Goal: Task Accomplishment & Management: Use online tool/utility

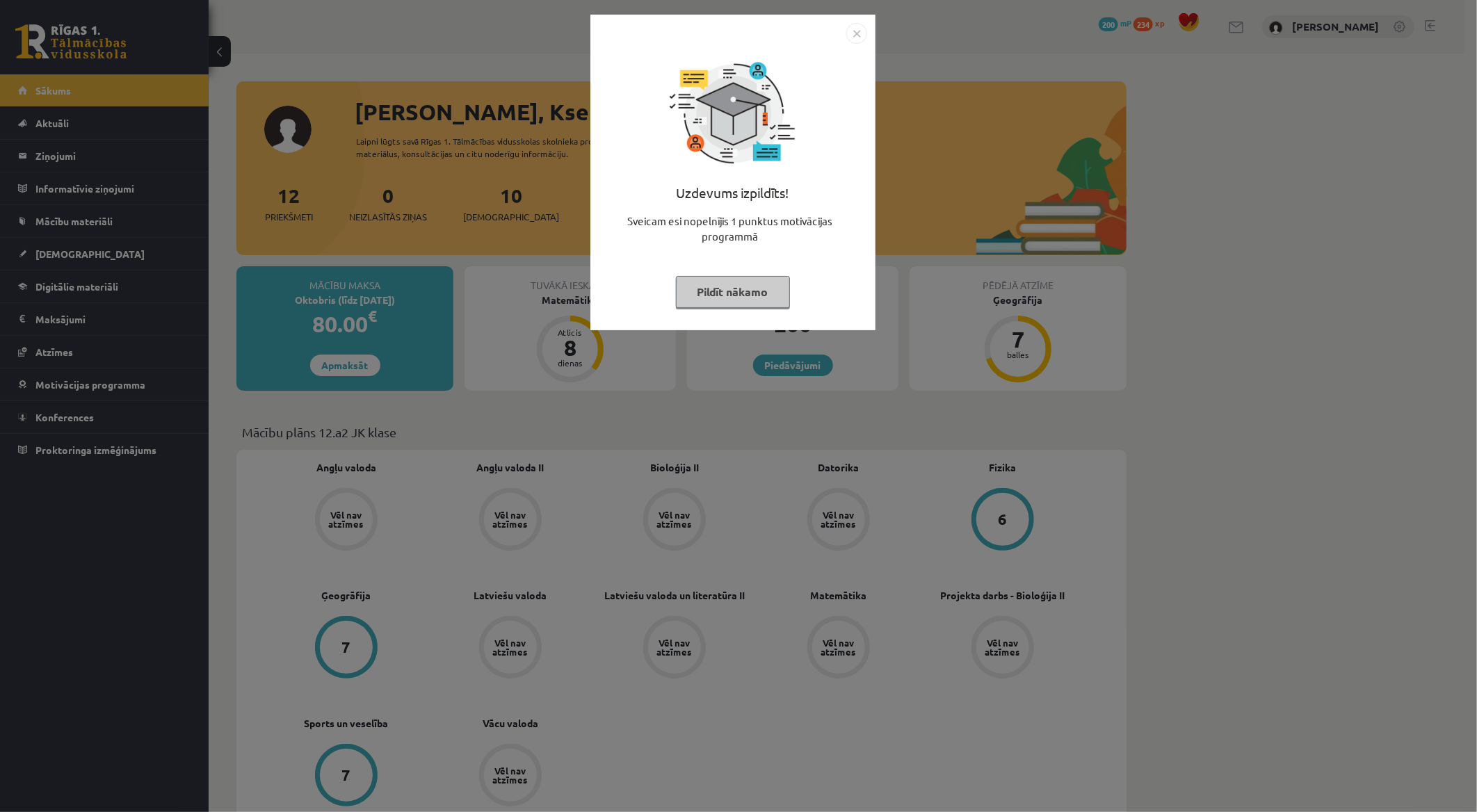
click at [726, 292] on button "Pildīt nākamo" at bounding box center [733, 292] width 114 height 32
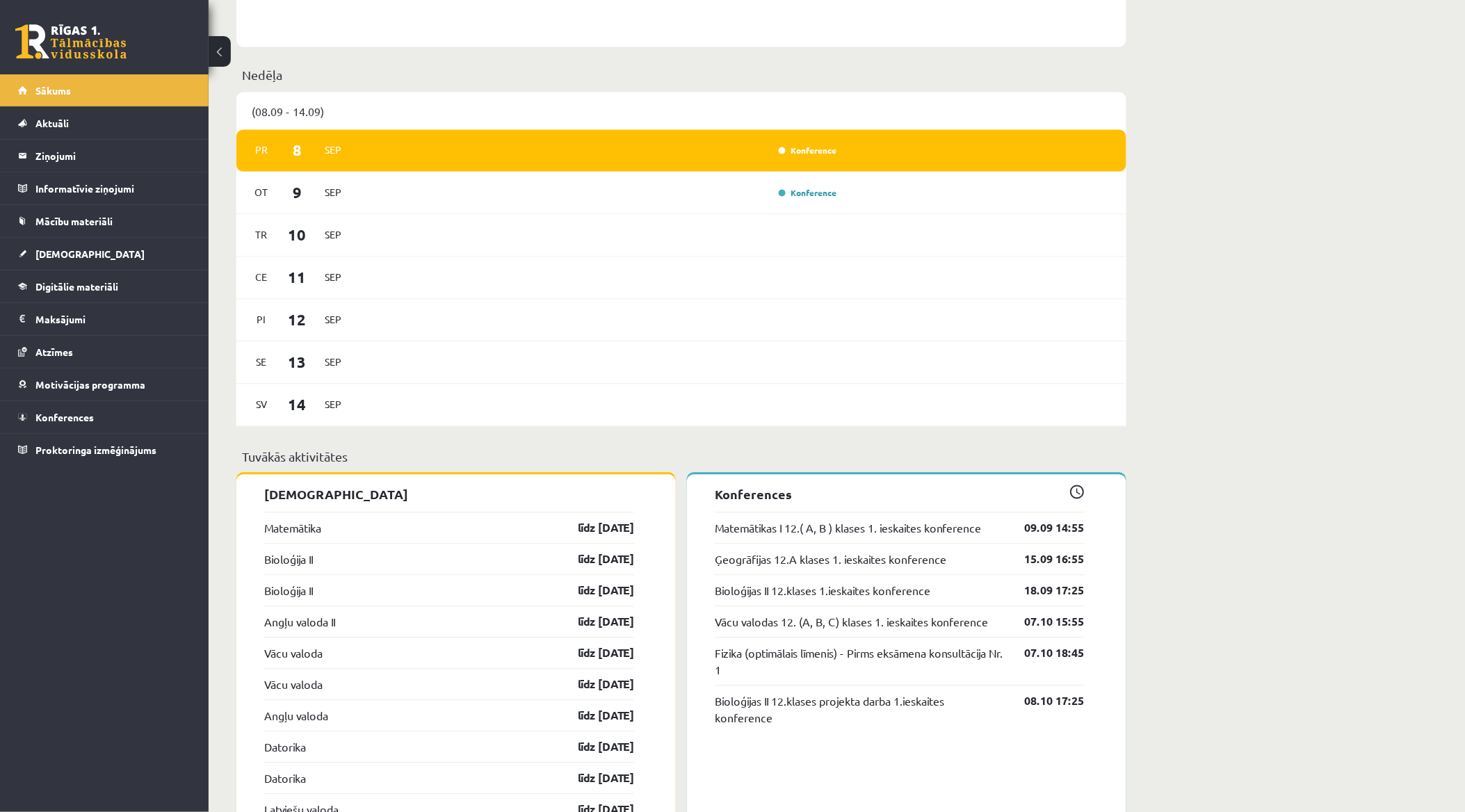
scroll to position [927, 0]
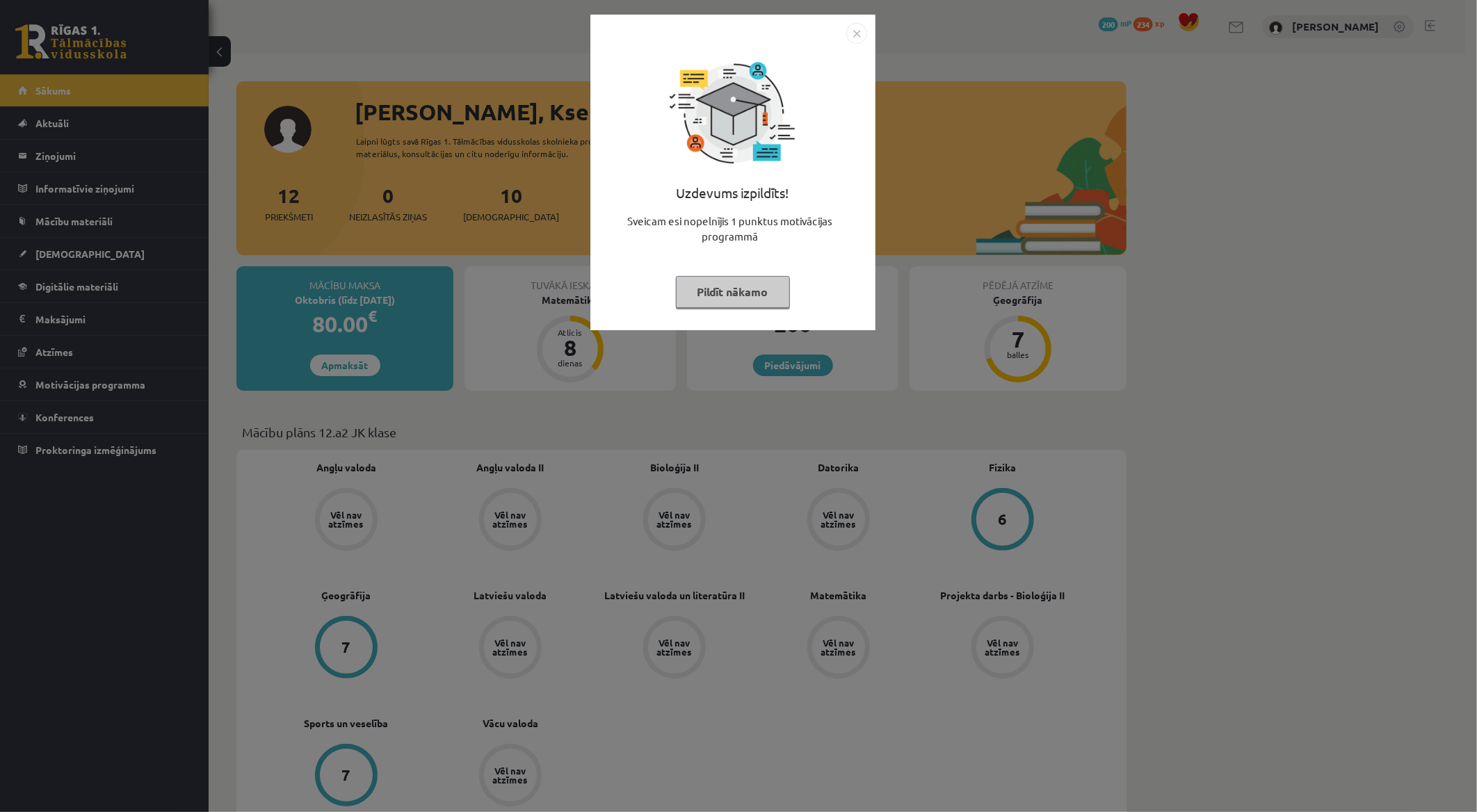
click at [752, 295] on button "Pildīt nākamo" at bounding box center [733, 292] width 114 height 32
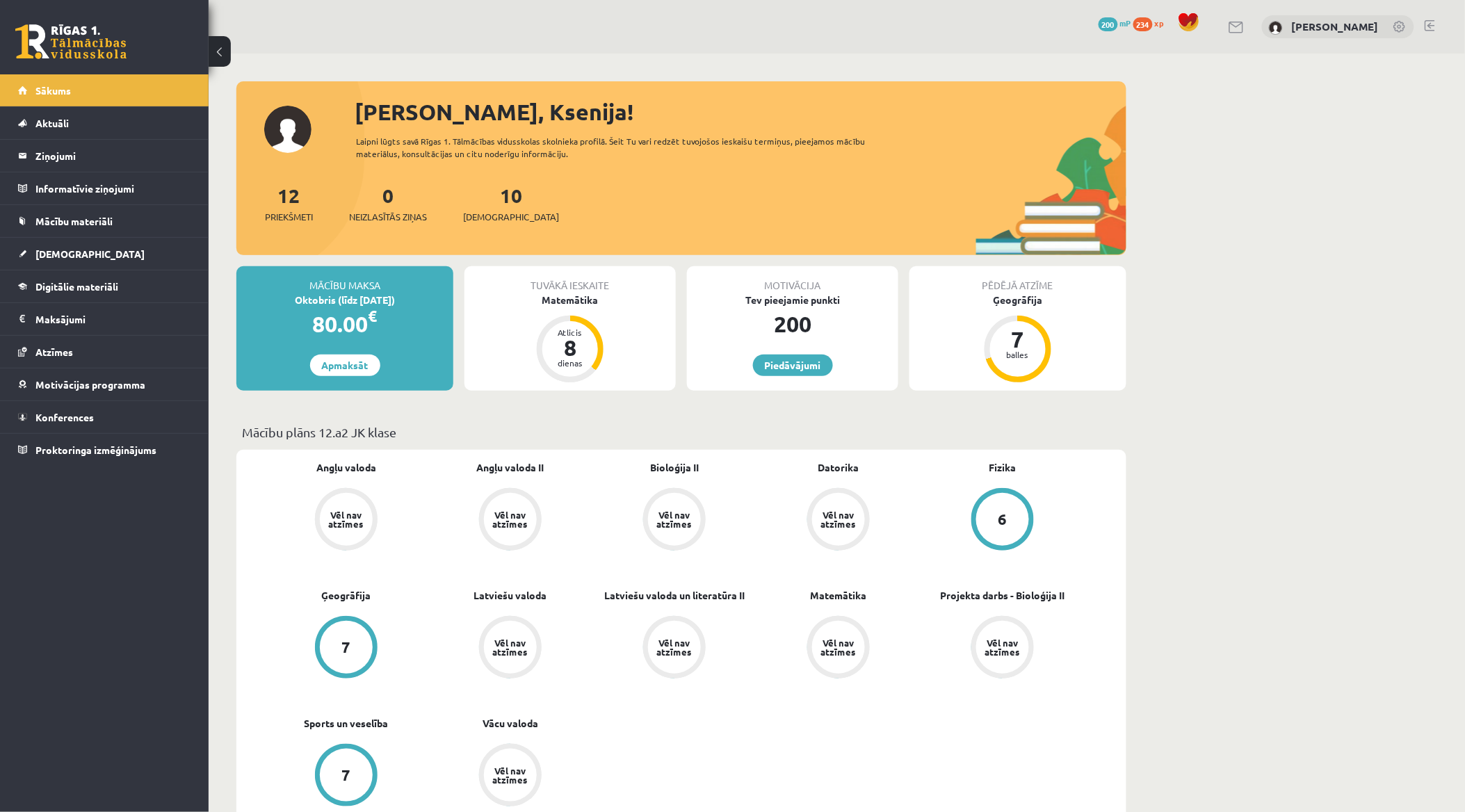
drag, startPoint x: 1442, startPoint y: 26, endPoint x: 1414, endPoint y: 14, distance: 30.5
click at [1442, 26] on div "0 Dāvanas 200 mP 234 xp Ksenija Tereško" at bounding box center [837, 26] width 1257 height 54
click at [1414, 14] on div "0 Dāvanas 200 mP 234 xp Ksenija Tereško" at bounding box center [837, 26] width 1257 height 54
click at [1431, 22] on link at bounding box center [1429, 26] width 10 height 11
